Goal: Task Accomplishment & Management: Manage account settings

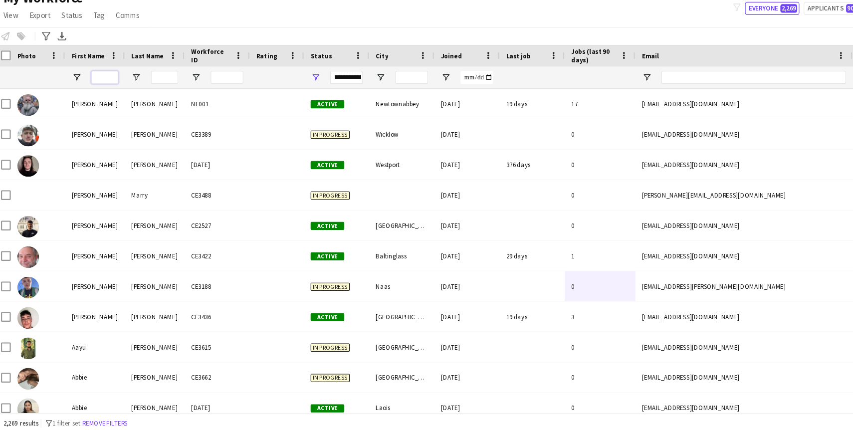
click at [100, 107] on input "First Name Filter Input" at bounding box center [101, 104] width 25 height 12
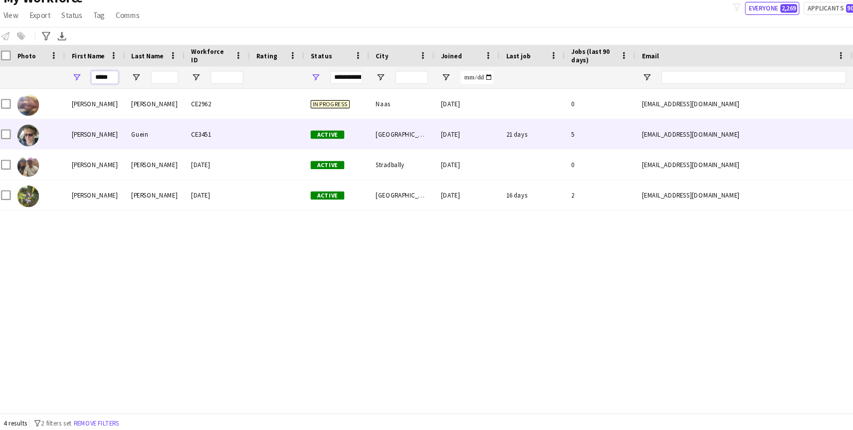
type input "*****"
click at [92, 160] on div "[PERSON_NAME]" at bounding box center [92, 156] width 55 height 27
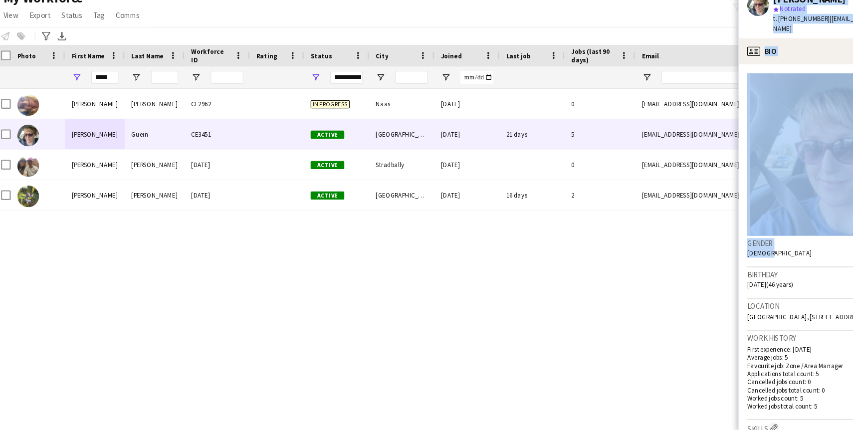
drag, startPoint x: 735, startPoint y: 255, endPoint x: 651, endPoint y: 249, distance: 84.0
click at [652, 249] on body "Menu Boards Boards Boards All jobs Status Workforce Workforce My Workforce Recr…" at bounding box center [426, 215] width 853 height 430
click at [602, 342] on div "[PERSON_NAME] CE2962 In progress Naas [DATE] 0 [EMAIL_ADDRESS][DOMAIN_NAME] [PH…" at bounding box center [411, 264] width 823 height 298
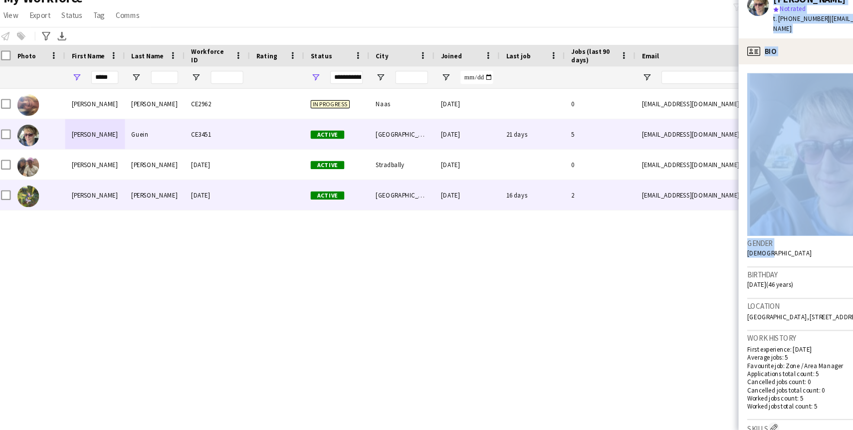
click at [489, 231] on div "[PERSON_NAME] CE2962 In progress Naas [DATE] 0 [EMAIL_ADDRESS][DOMAIN_NAME] [PH…" at bounding box center [411, 264] width 823 height 298
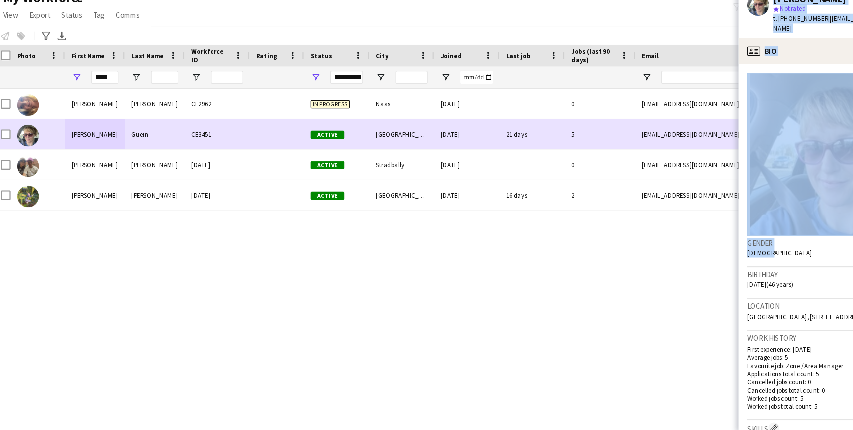
click at [313, 151] on div "Active" at bounding box center [314, 156] width 60 height 27
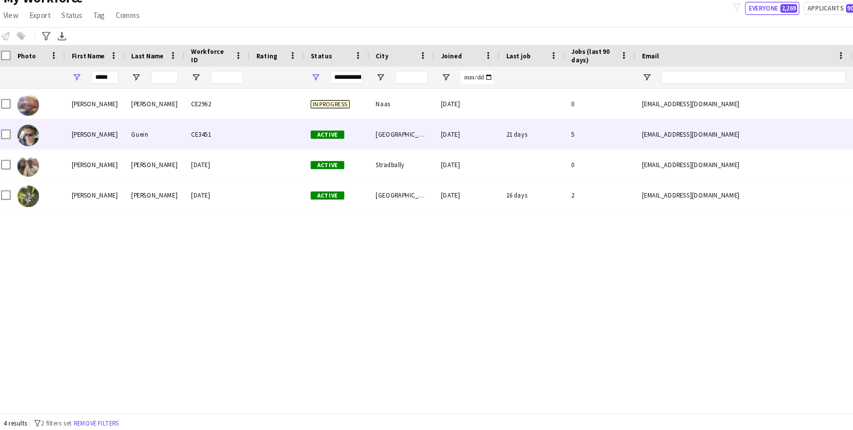
click at [282, 154] on div at bounding box center [259, 156] width 50 height 27
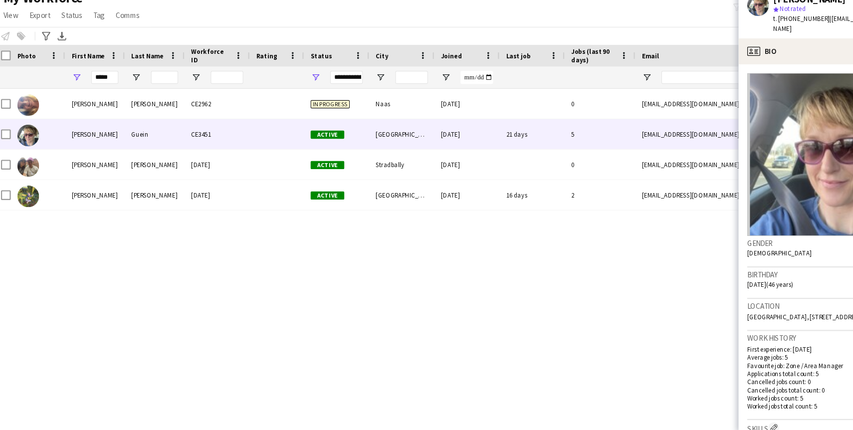
click at [739, 100] on img at bounding box center [769, 175] width 154 height 150
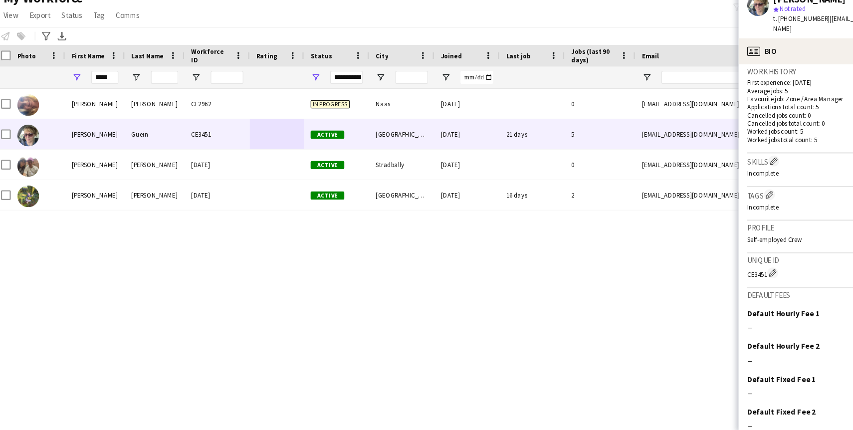
scroll to position [280, 0]
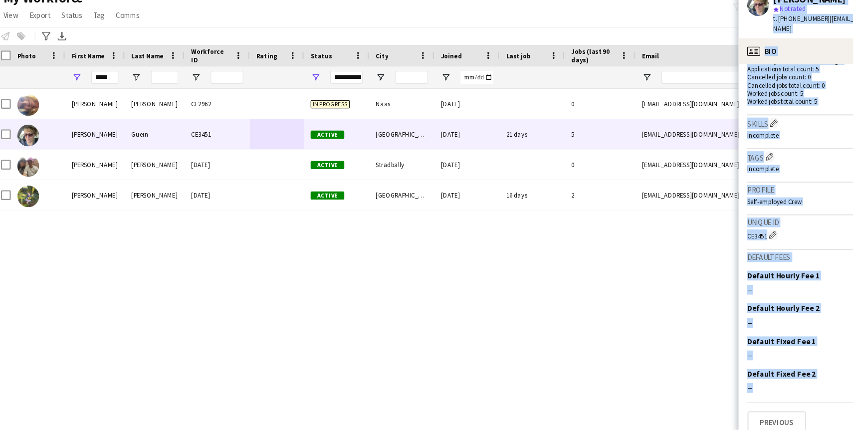
drag, startPoint x: 707, startPoint y: 398, endPoint x: 649, endPoint y: 394, distance: 59.0
click at [649, 394] on body "Menu Boards Boards Boards All jobs Status Workforce Workforce My Workforce Recr…" at bounding box center [426, 215] width 853 height 430
click at [632, 239] on div "[PERSON_NAME] CE2962 In progress Naas [DATE] 0 [EMAIL_ADDRESS][DOMAIN_NAME] [PH…" at bounding box center [411, 264] width 823 height 298
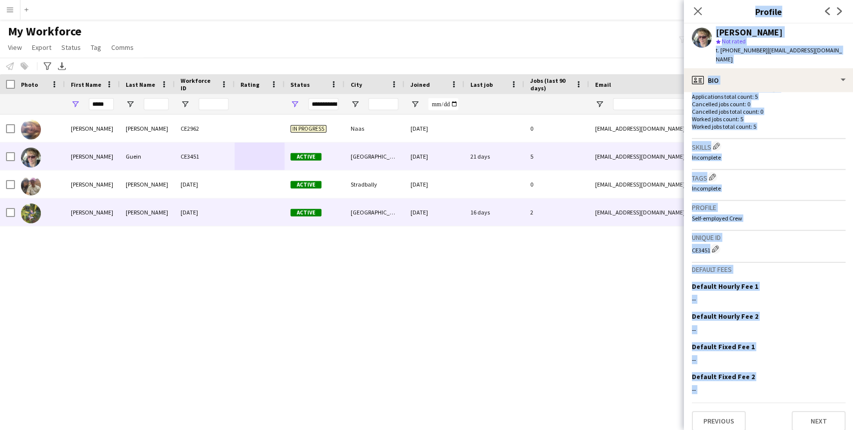
scroll to position [0, 0]
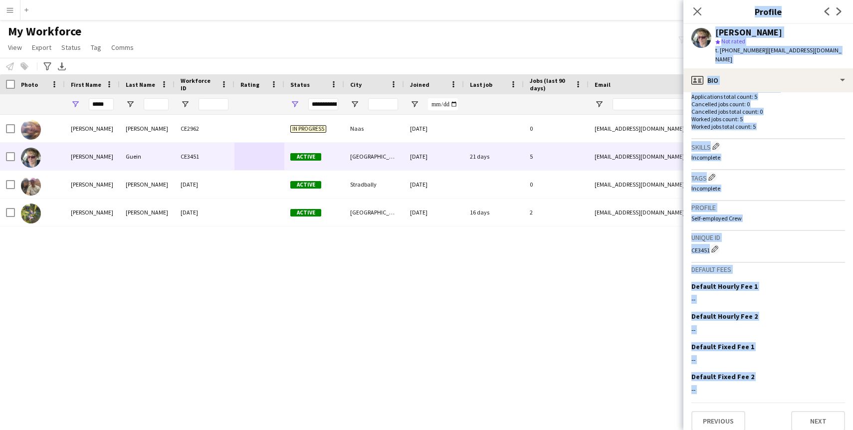
click at [679, 279] on div "[PERSON_NAME] CE2962 In progress Naas [DATE] 0 [EMAIL_ADDRESS][DOMAIN_NAME] [PH…" at bounding box center [411, 264] width 823 height 298
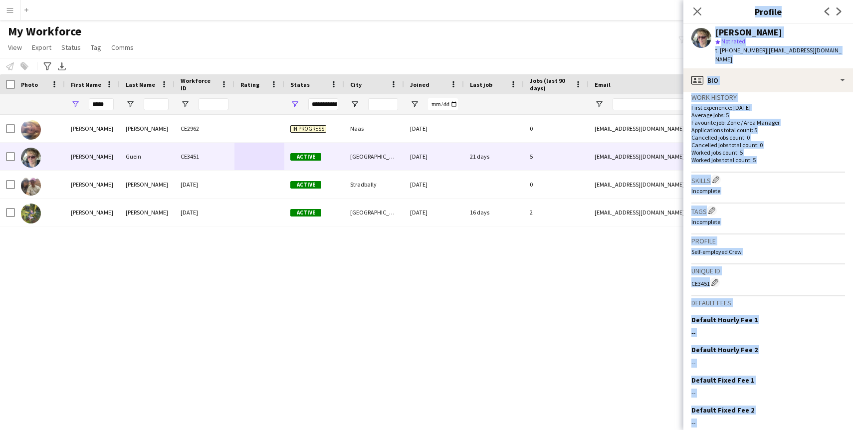
scroll to position [217, 0]
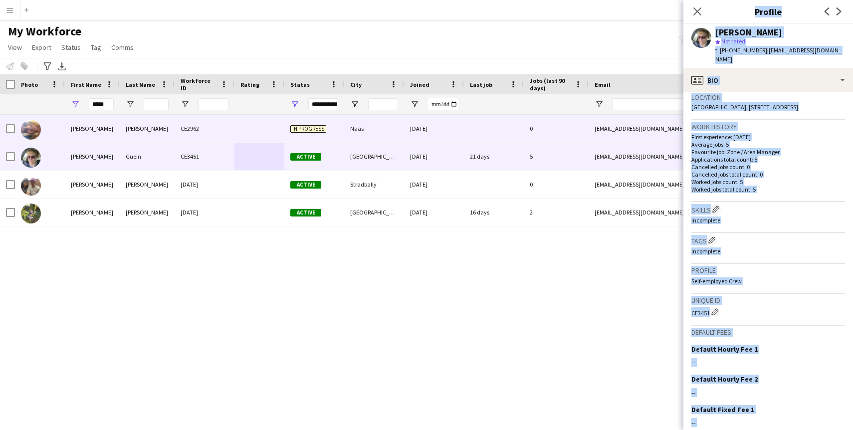
click at [659, 121] on div "[EMAIL_ADDRESS][DOMAIN_NAME]" at bounding box center [689, 128] width 200 height 27
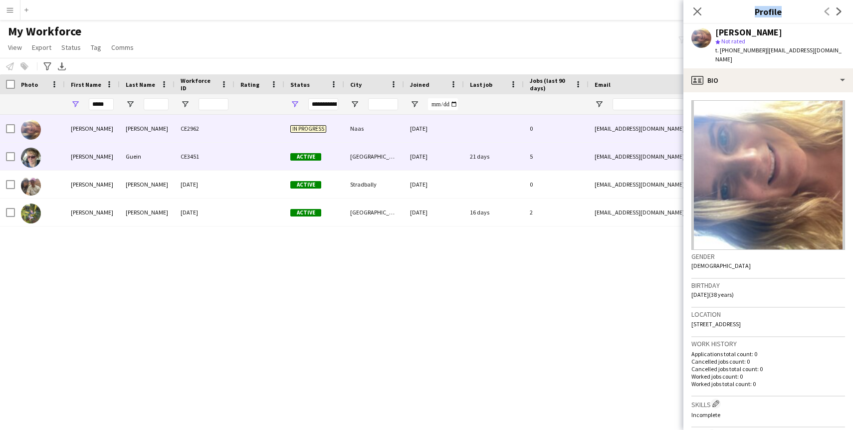
click at [647, 154] on div "[EMAIL_ADDRESS][DOMAIN_NAME]" at bounding box center [689, 156] width 200 height 27
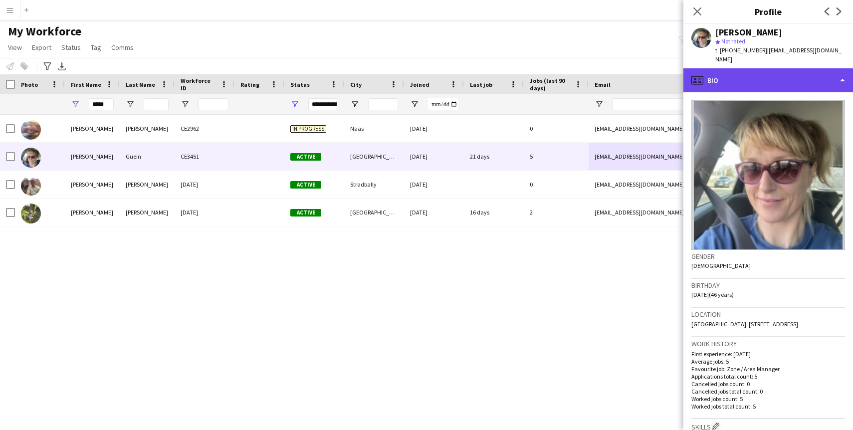
click at [764, 81] on div "profile Bio" at bounding box center [769, 80] width 170 height 24
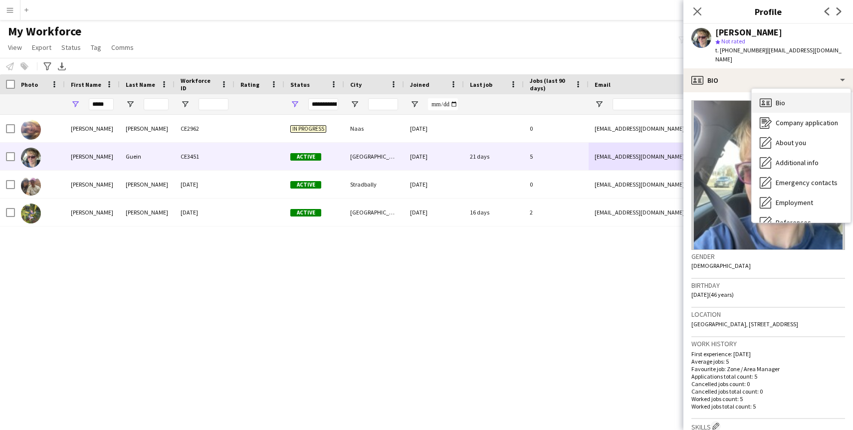
click at [772, 94] on div "Bio Bio" at bounding box center [801, 103] width 99 height 20
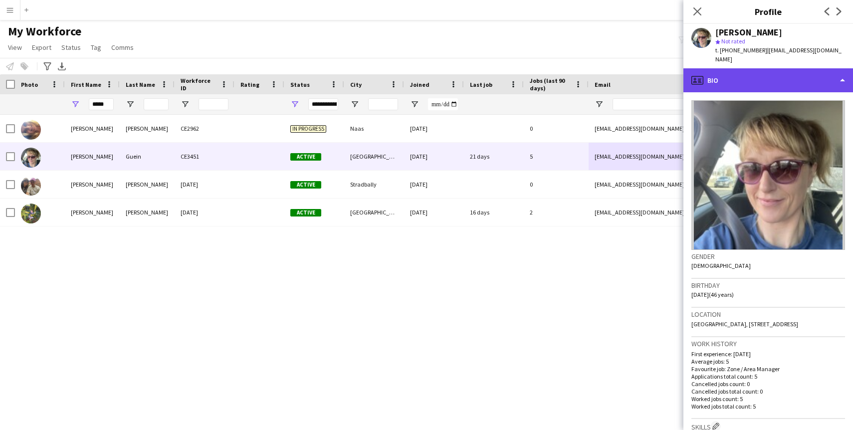
click at [773, 70] on div "profile Bio" at bounding box center [769, 80] width 170 height 24
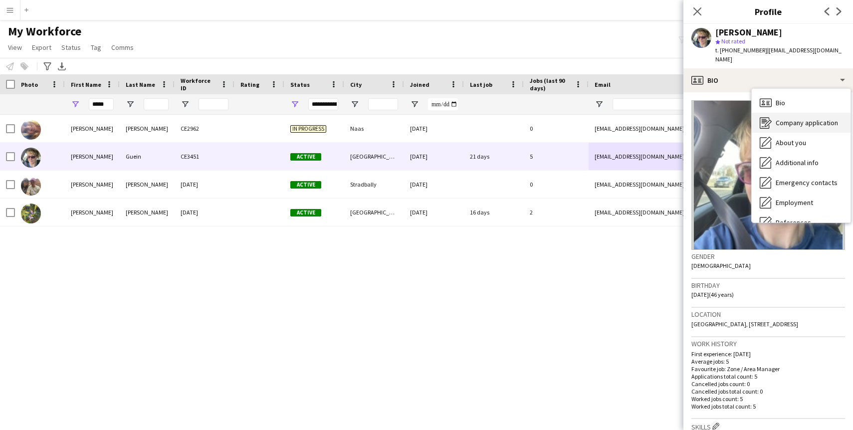
click at [774, 113] on div "Company application Company application" at bounding box center [801, 123] width 99 height 20
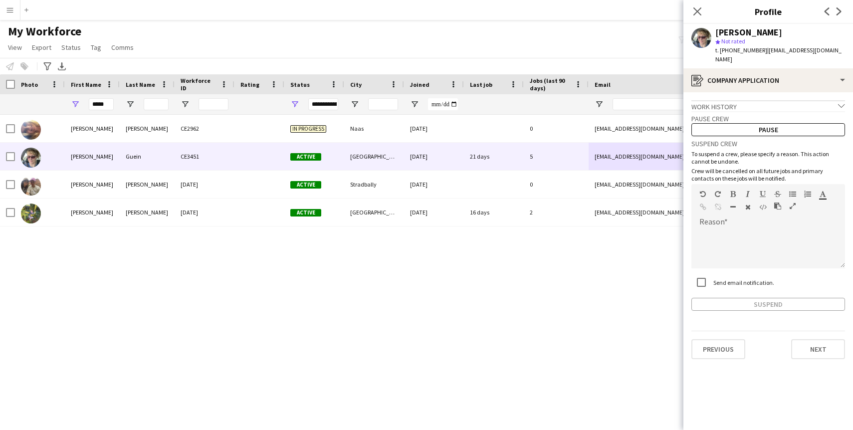
click at [752, 100] on div "Work history chevron-down" at bounding box center [769, 105] width 154 height 11
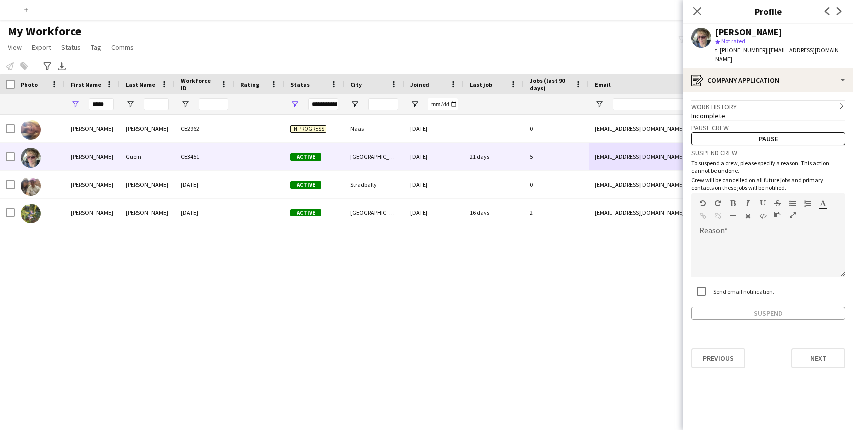
click at [752, 100] on div "Work history chevron-right" at bounding box center [769, 105] width 154 height 11
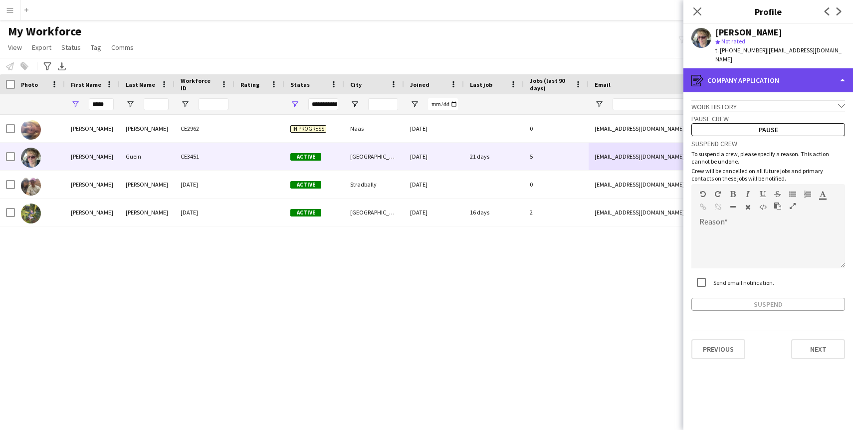
click at [753, 76] on div "register Company application" at bounding box center [769, 80] width 170 height 24
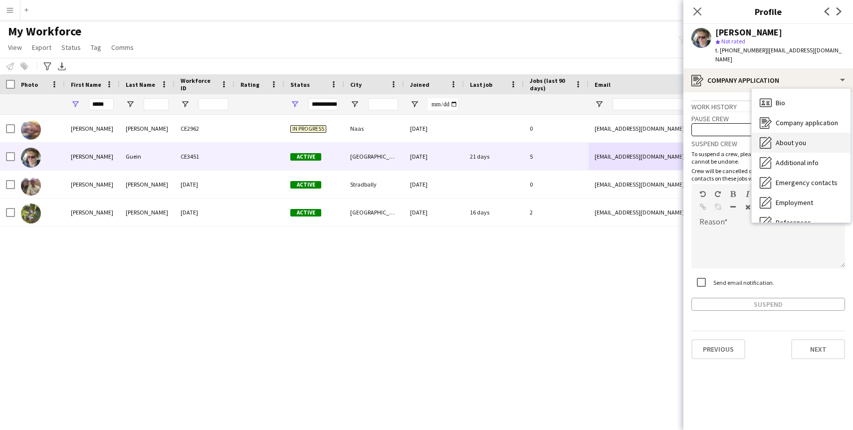
click at [770, 137] on icon "About you" at bounding box center [766, 143] width 12 height 12
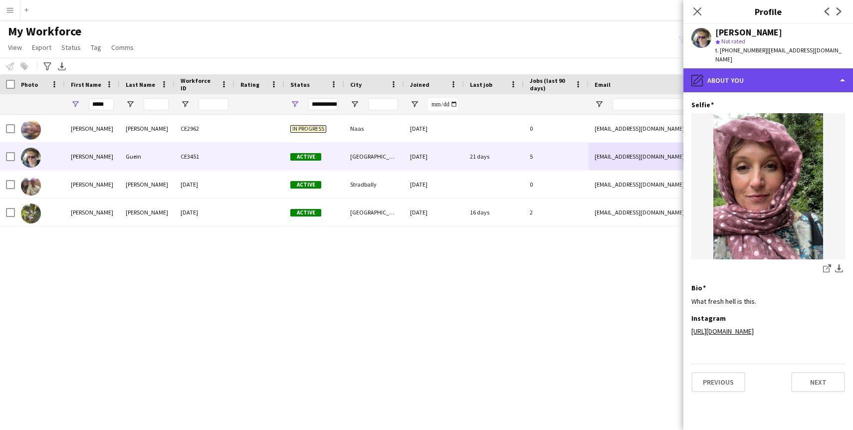
click at [774, 70] on div "pencil4 About you" at bounding box center [769, 80] width 170 height 24
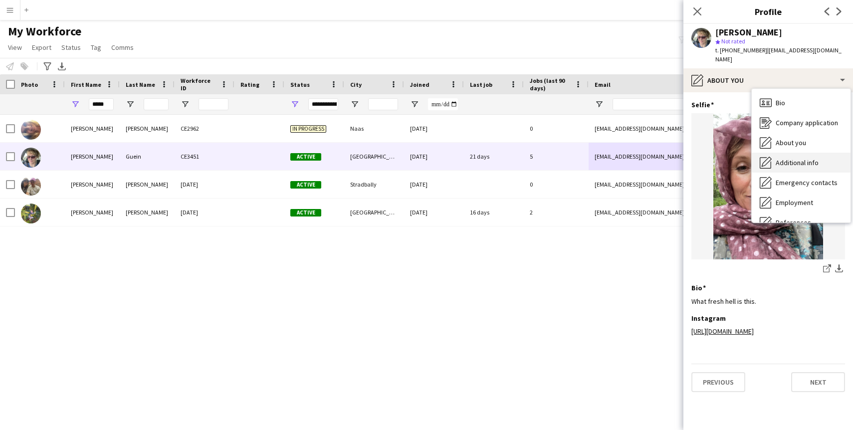
click at [771, 157] on icon "Additional info" at bounding box center [766, 163] width 12 height 12
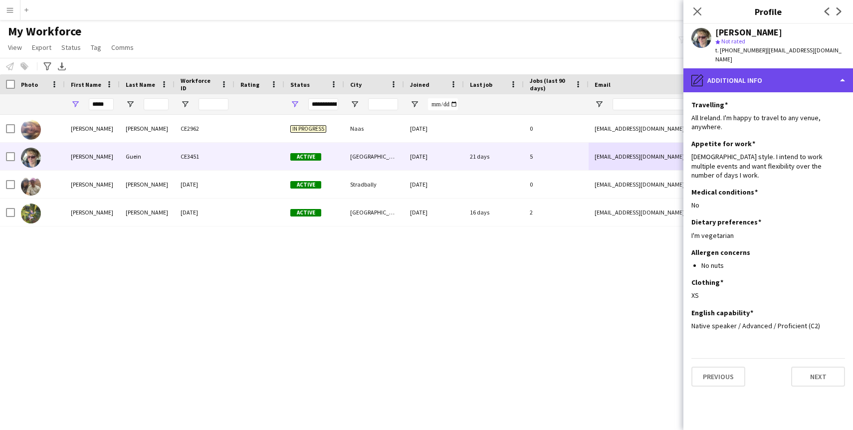
click at [755, 78] on div "pencil4 Additional info" at bounding box center [769, 80] width 170 height 24
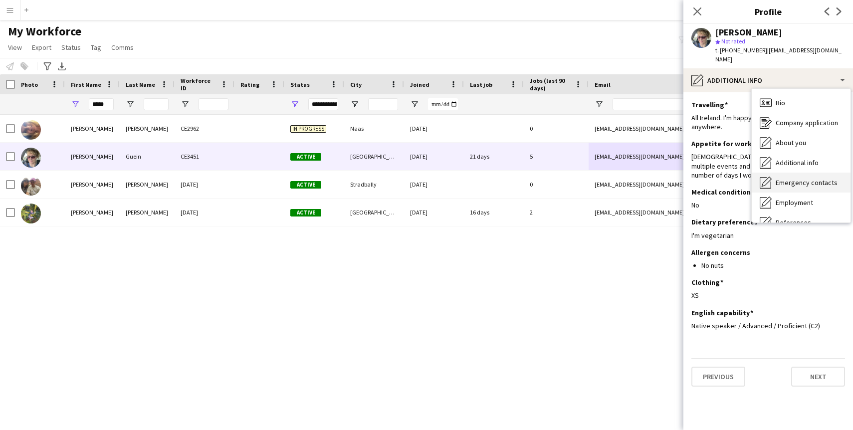
click at [774, 177] on div "Emergency contacts Emergency contacts" at bounding box center [801, 183] width 99 height 20
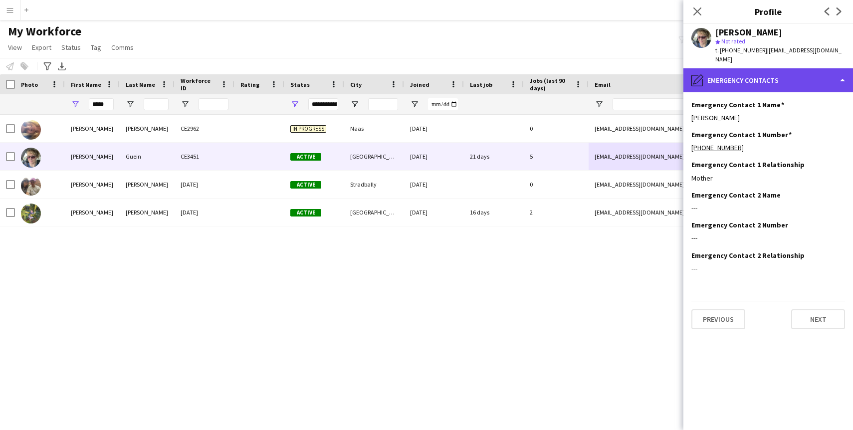
click at [768, 73] on div "pencil4 Emergency contacts" at bounding box center [769, 80] width 170 height 24
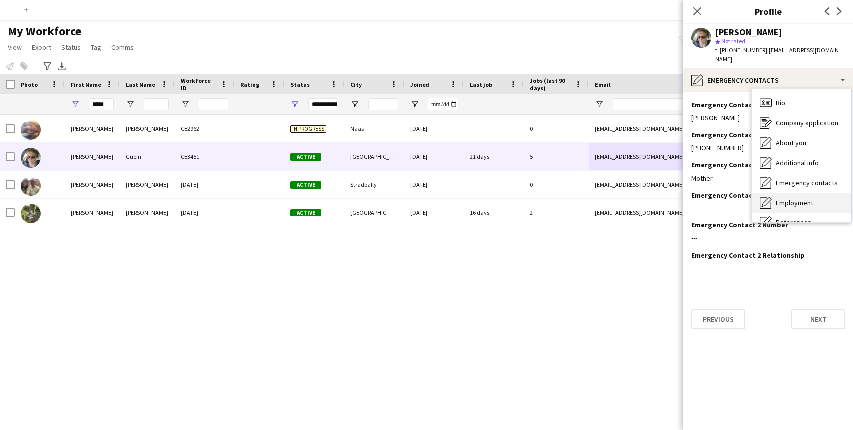
click at [779, 198] on span "Employment" at bounding box center [794, 202] width 37 height 9
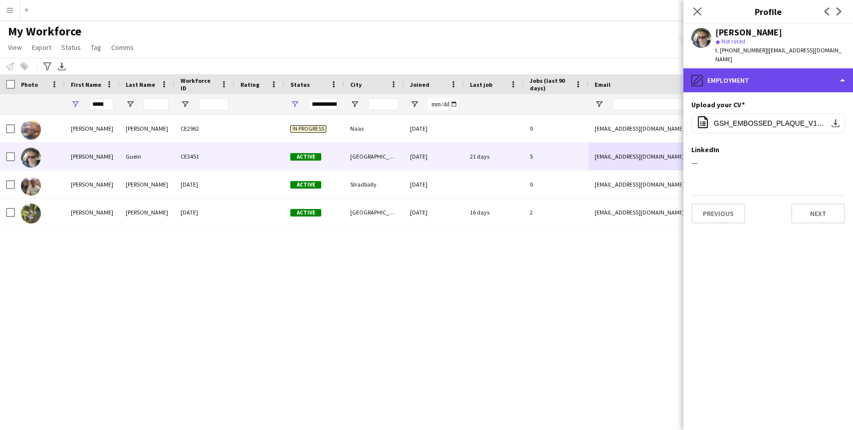
click at [792, 68] on div "pencil4 Employment" at bounding box center [769, 80] width 170 height 24
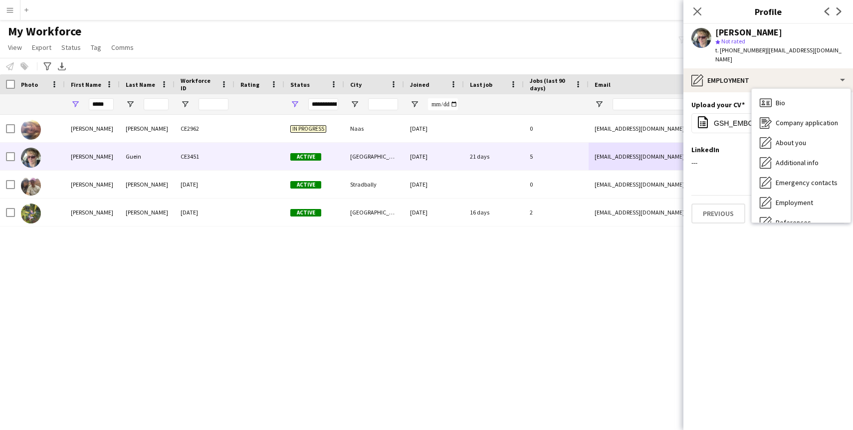
click at [794, 50] on span "| [EMAIL_ADDRESS][DOMAIN_NAME]" at bounding box center [778, 54] width 126 height 16
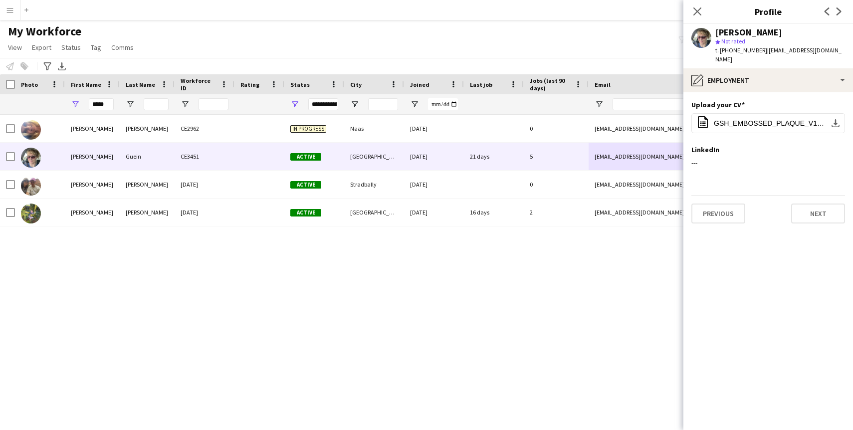
drag, startPoint x: 843, startPoint y: 49, endPoint x: 762, endPoint y: 49, distance: 80.8
click at [762, 49] on span "| [EMAIL_ADDRESS][DOMAIN_NAME]" at bounding box center [778, 54] width 126 height 16
copy span "[EMAIL_ADDRESS][DOMAIN_NAME]"
